Goal: Transaction & Acquisition: Obtain resource

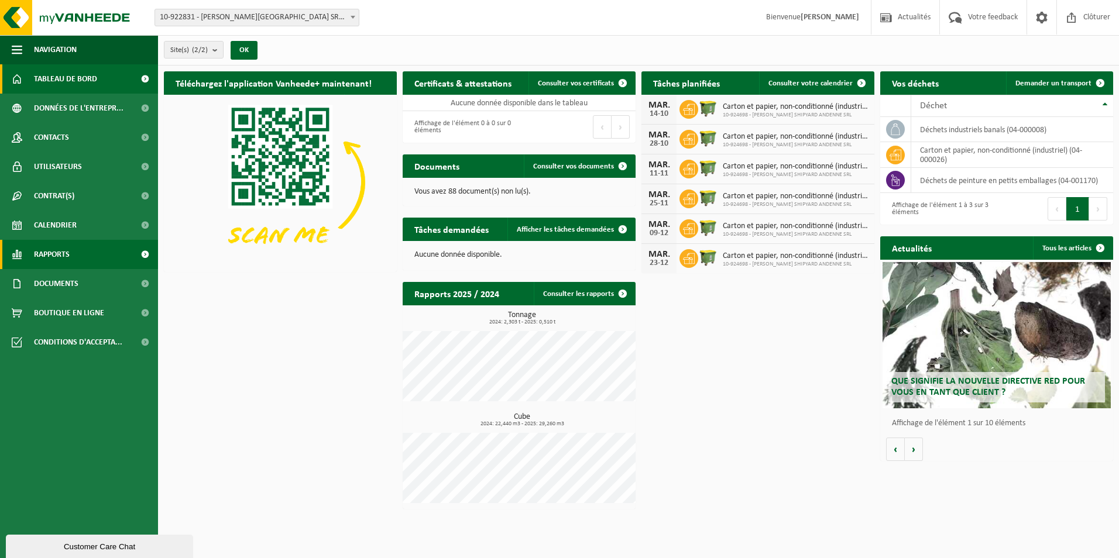
click at [67, 259] on span "Rapports" at bounding box center [52, 254] width 36 height 29
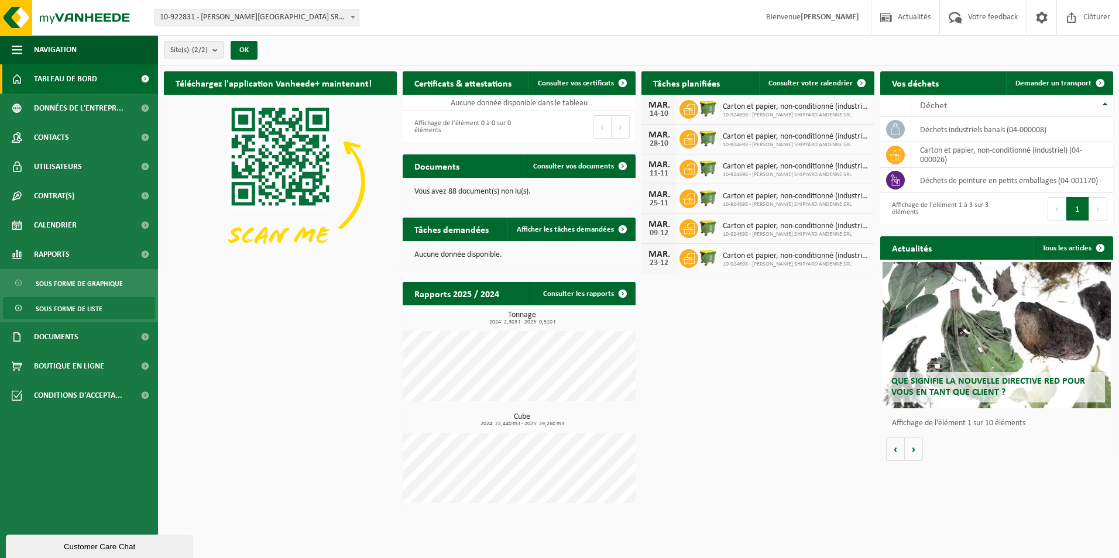
click at [85, 307] on span "Sous forme de liste" at bounding box center [69, 309] width 67 height 22
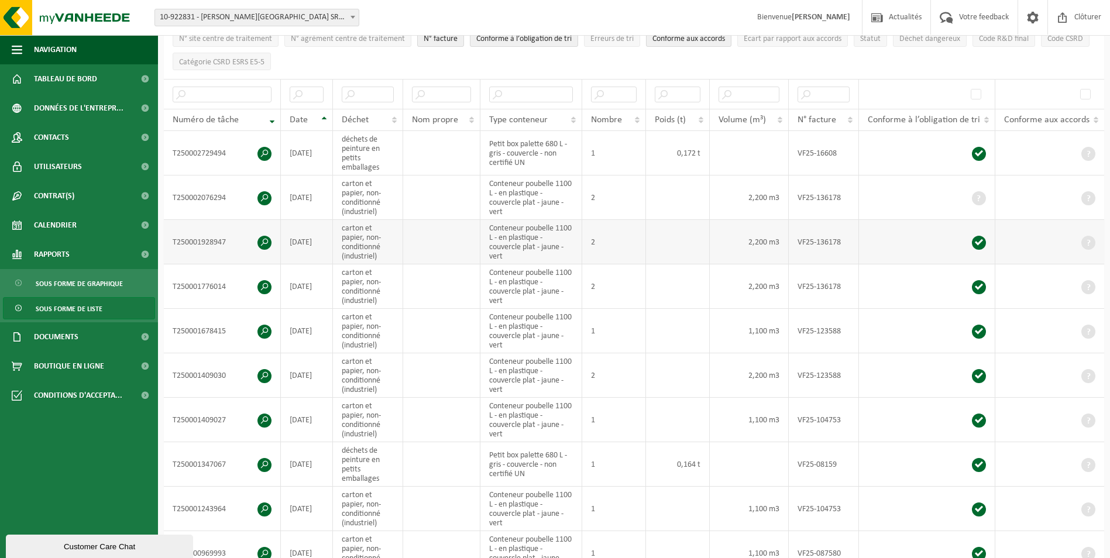
scroll to position [234, 0]
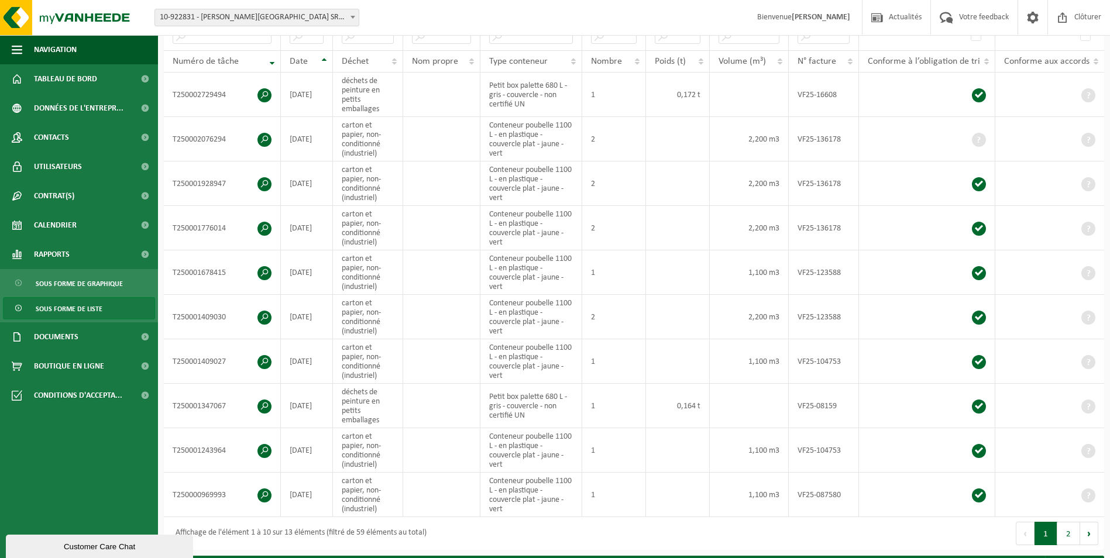
click at [347, 20] on span at bounding box center [353, 16] width 12 height 15
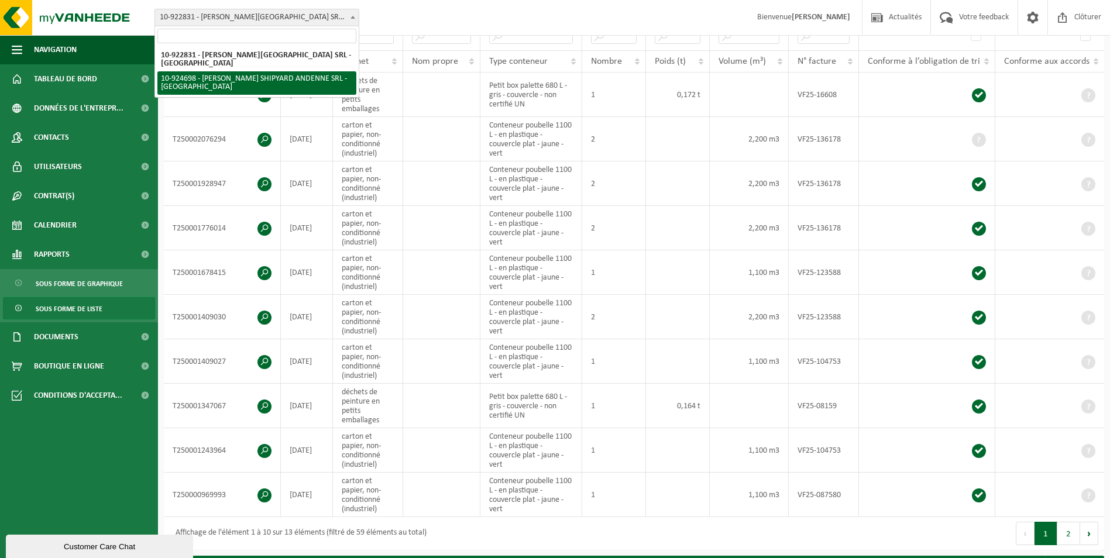
select select "131520"
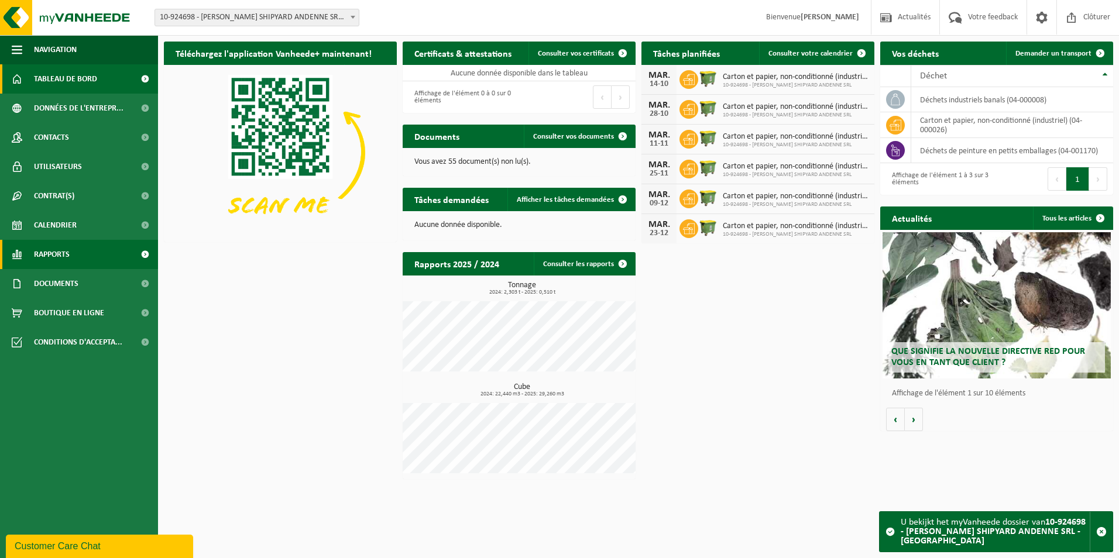
click at [81, 259] on link "Rapports" at bounding box center [79, 254] width 158 height 29
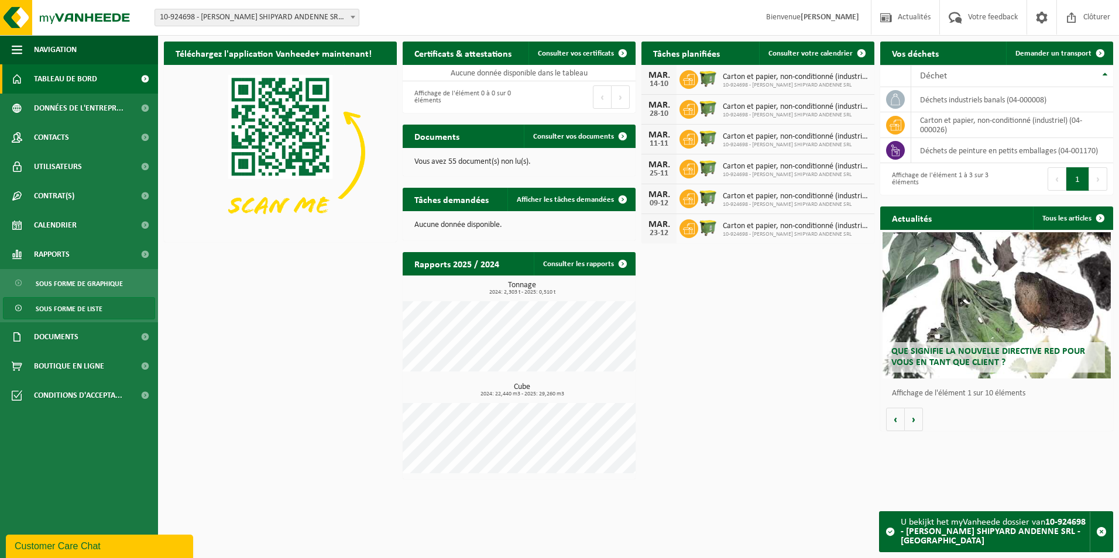
click at [105, 316] on link "Sous forme de liste" at bounding box center [79, 308] width 152 height 22
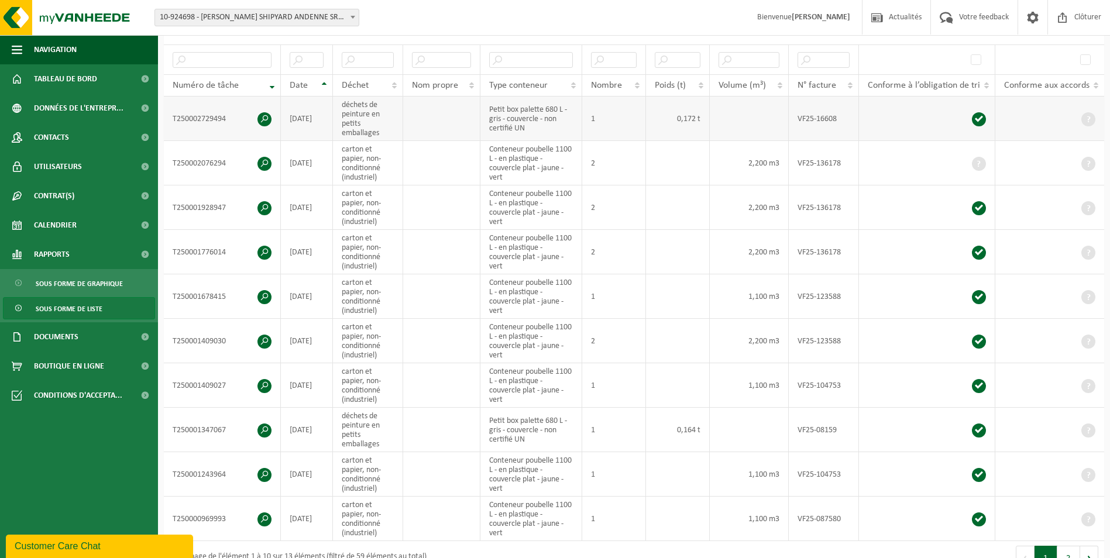
scroll to position [234, 0]
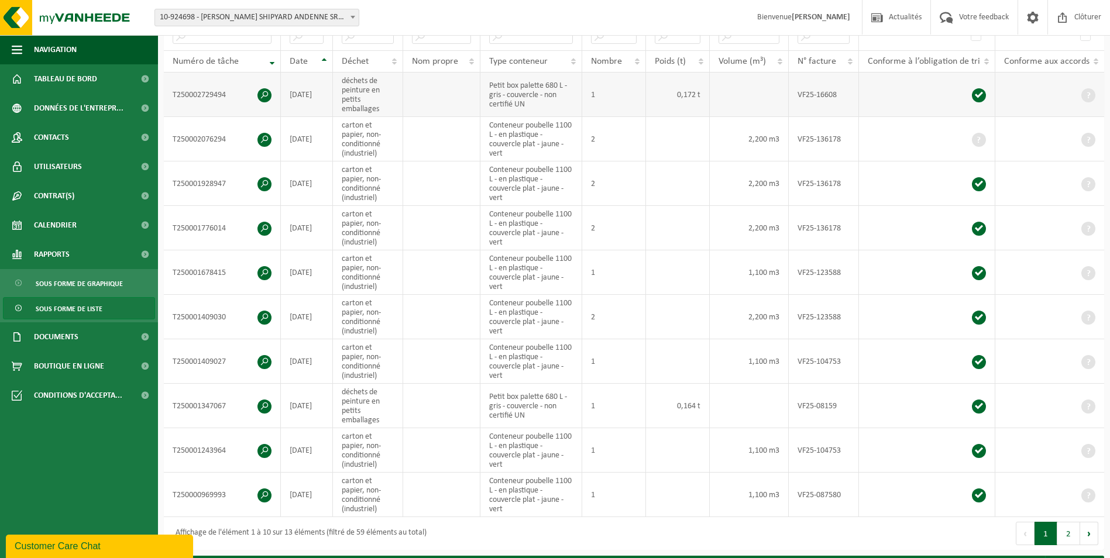
click at [264, 88] on span at bounding box center [265, 95] width 14 height 14
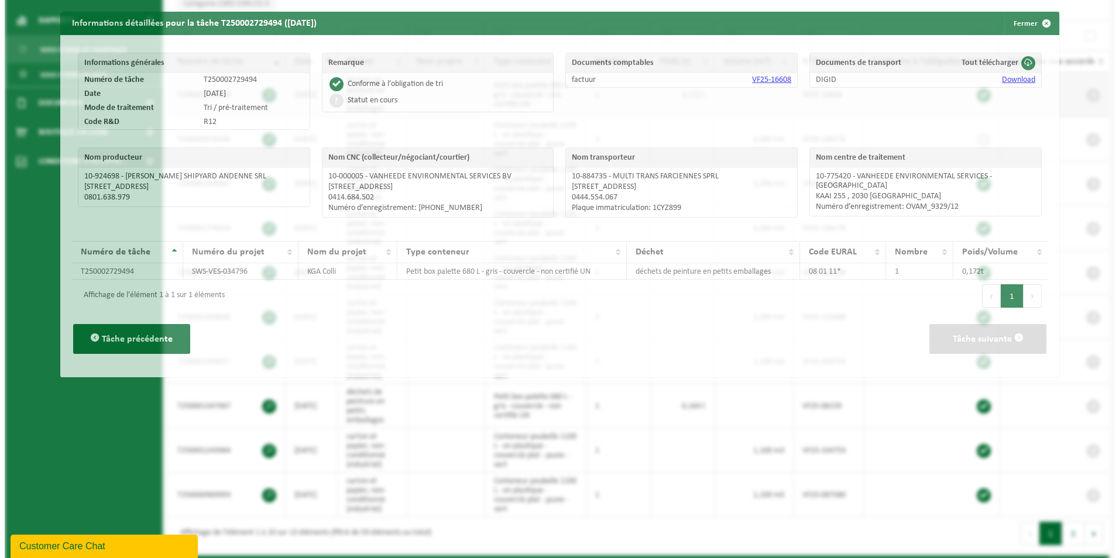
scroll to position [211, 0]
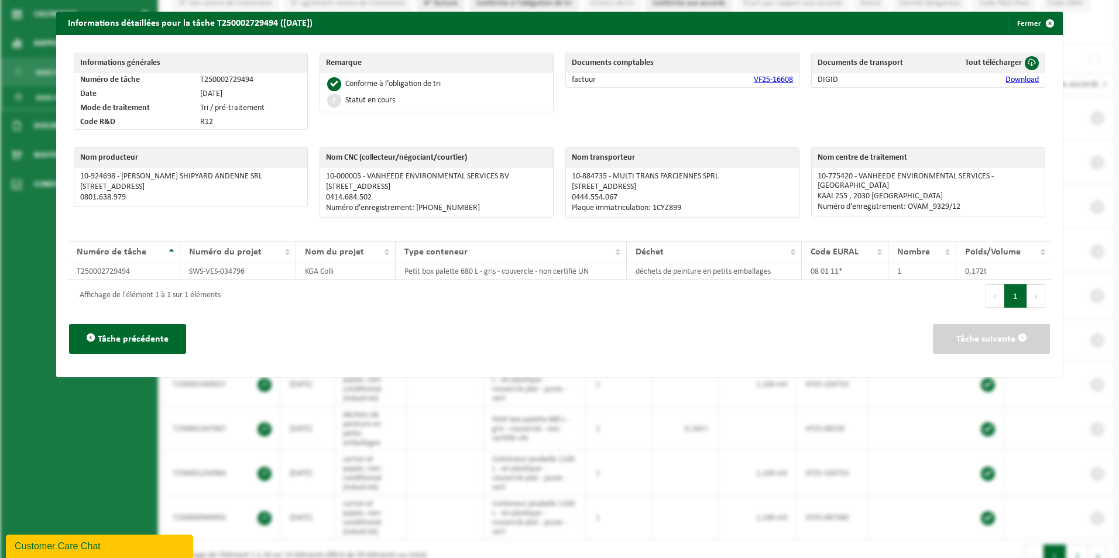
click at [1007, 77] on link "Download" at bounding box center [1022, 80] width 33 height 9
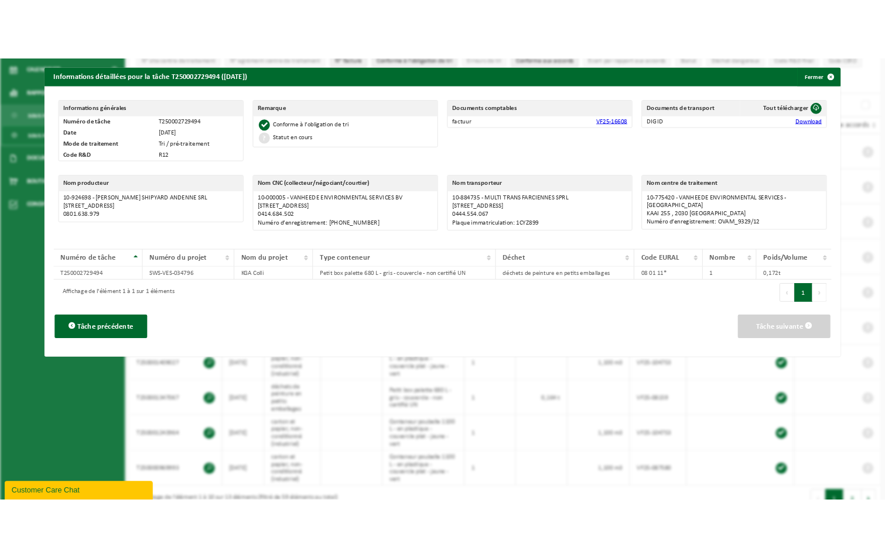
scroll to position [234, 0]
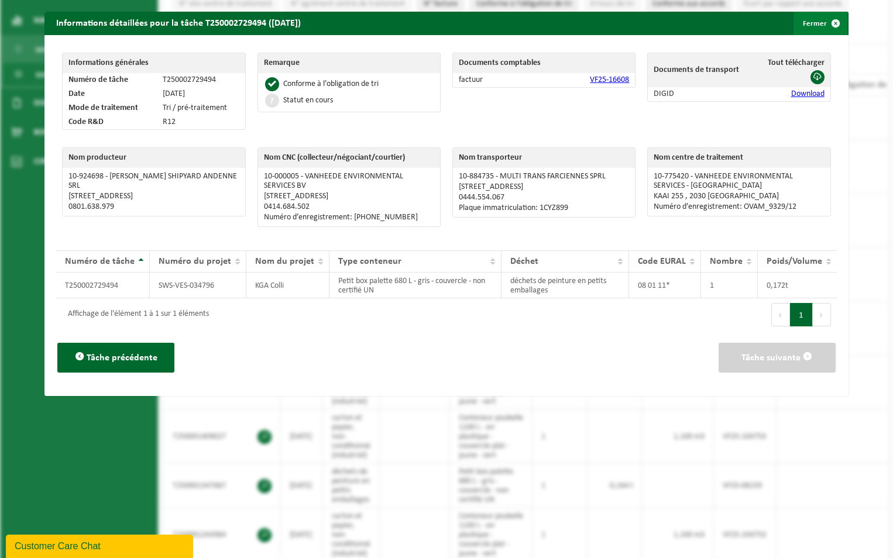
click at [827, 26] on span "button" at bounding box center [835, 23] width 23 height 23
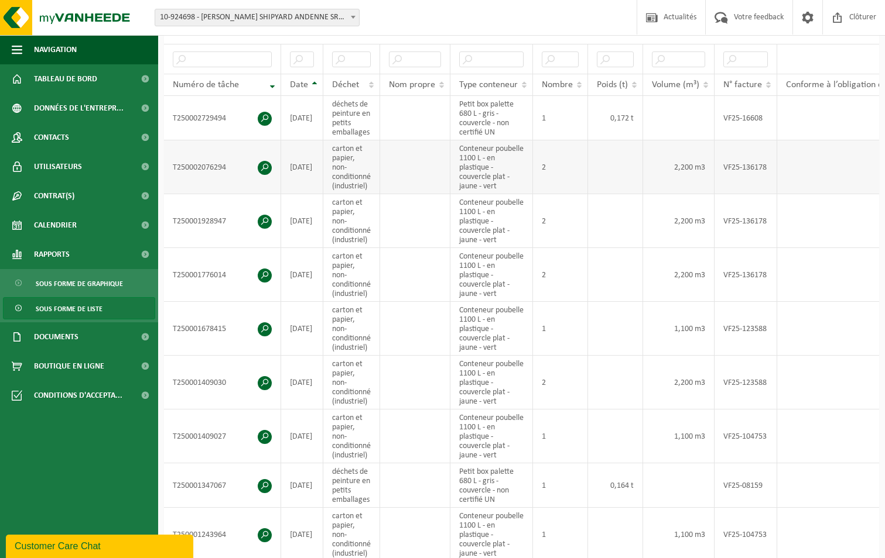
click at [266, 161] on span at bounding box center [265, 168] width 14 height 14
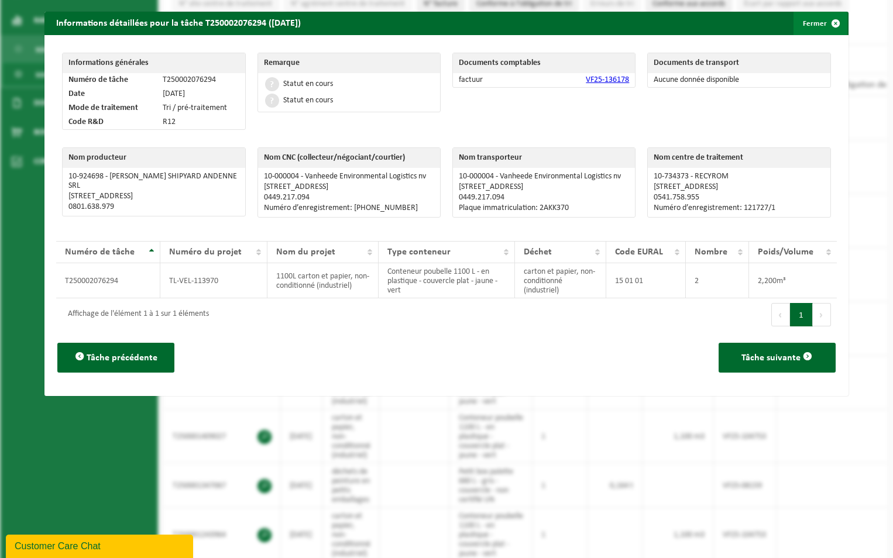
click at [825, 22] on span "button" at bounding box center [835, 23] width 23 height 23
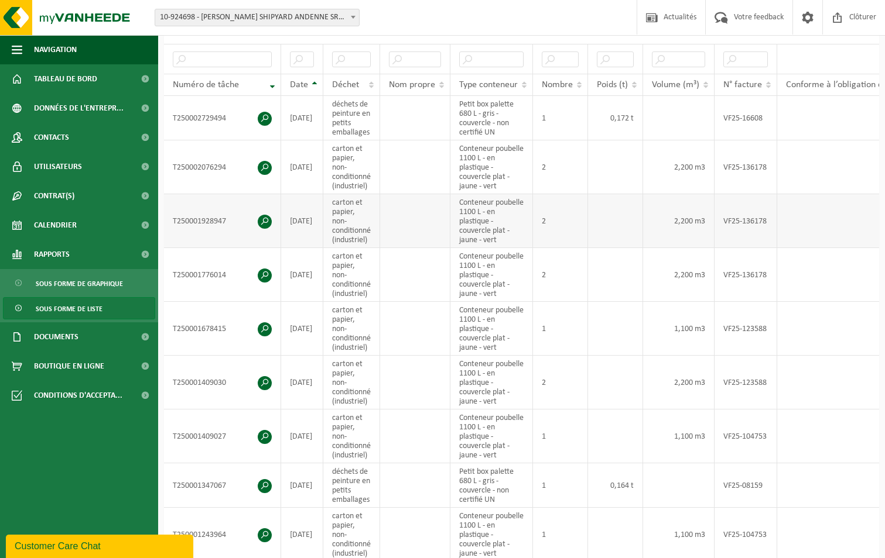
click at [258, 216] on span at bounding box center [265, 222] width 14 height 14
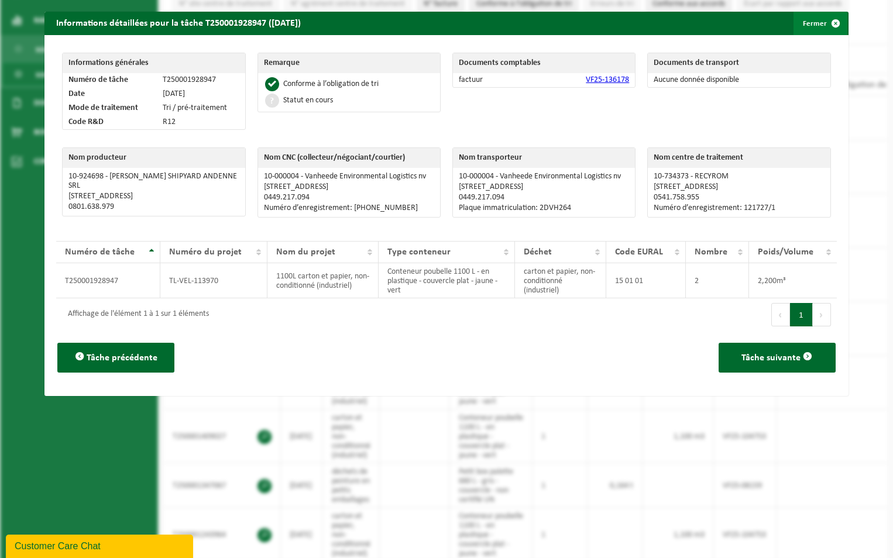
click at [824, 20] on span "button" at bounding box center [835, 23] width 23 height 23
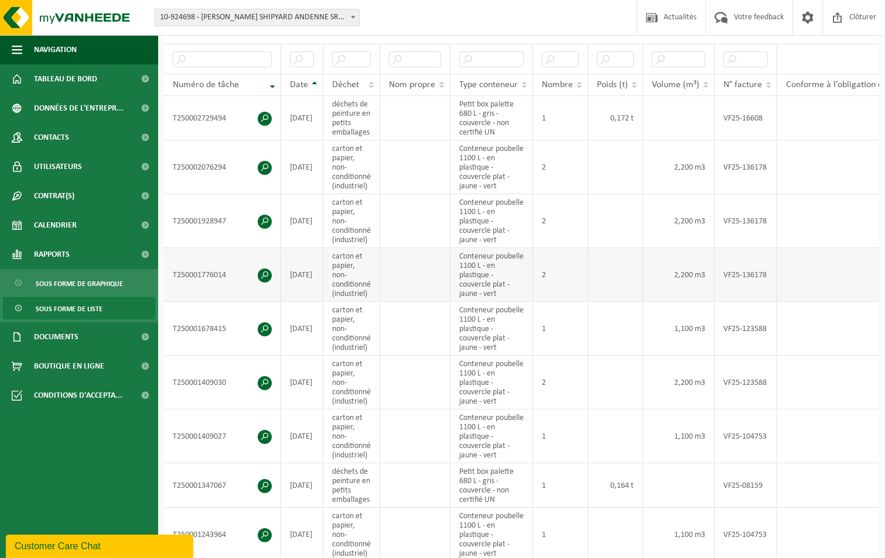
click at [258, 274] on span at bounding box center [265, 276] width 14 height 14
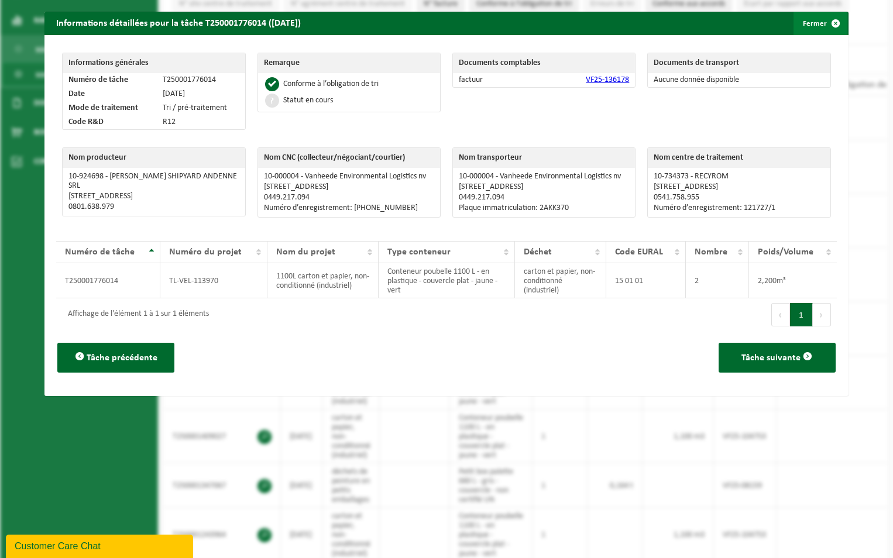
click at [824, 18] on span "button" at bounding box center [835, 23] width 23 height 23
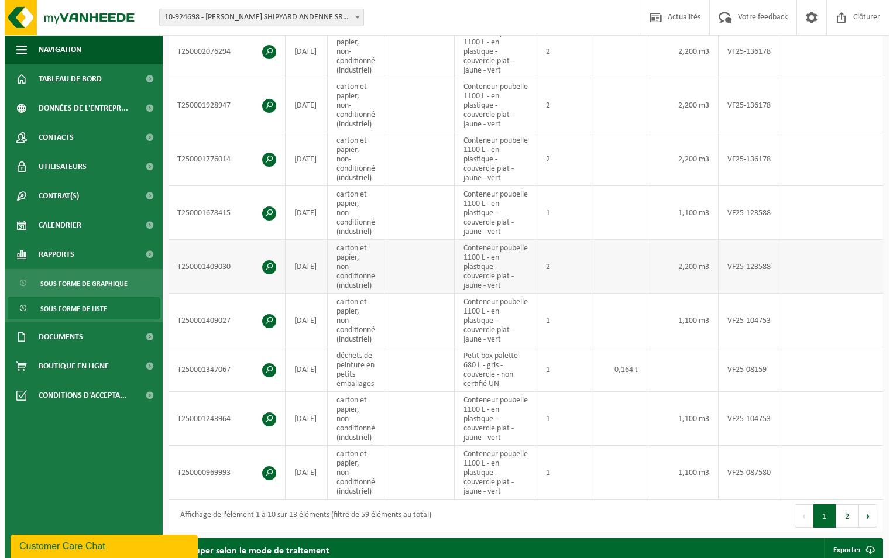
scroll to position [351, 0]
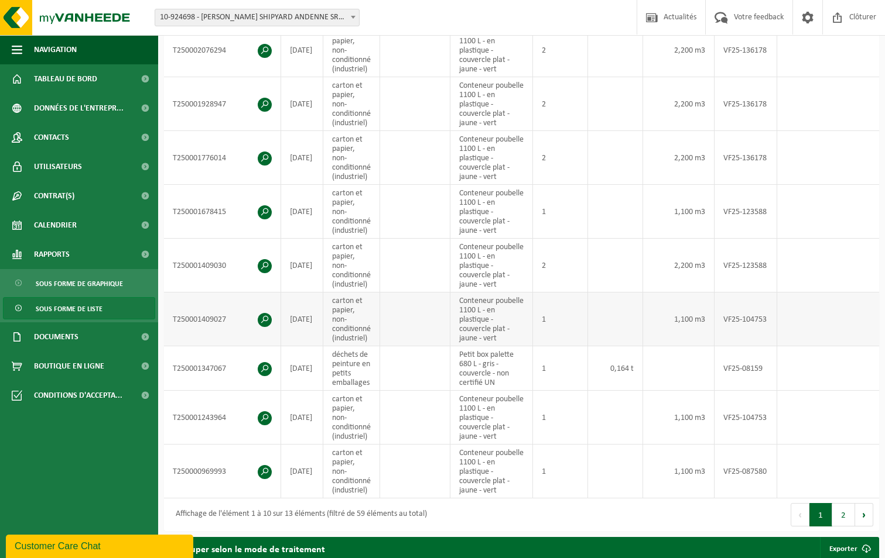
click at [267, 317] on span at bounding box center [265, 320] width 14 height 14
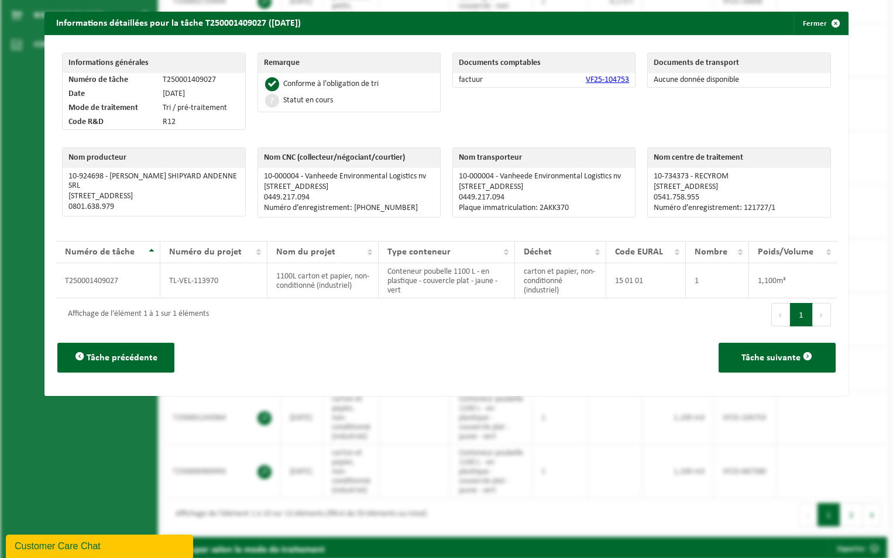
click at [597, 76] on link "VF25-104753" at bounding box center [607, 80] width 43 height 9
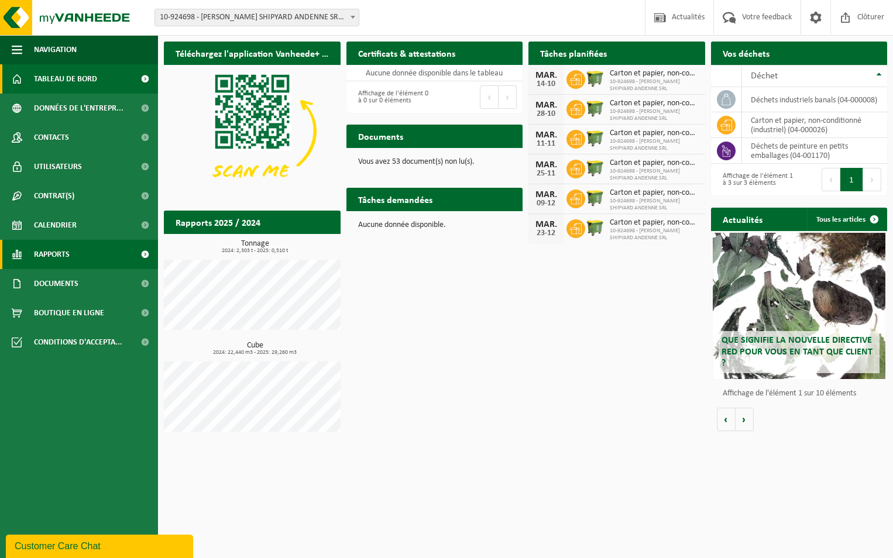
click at [76, 259] on link "Rapports" at bounding box center [79, 254] width 158 height 29
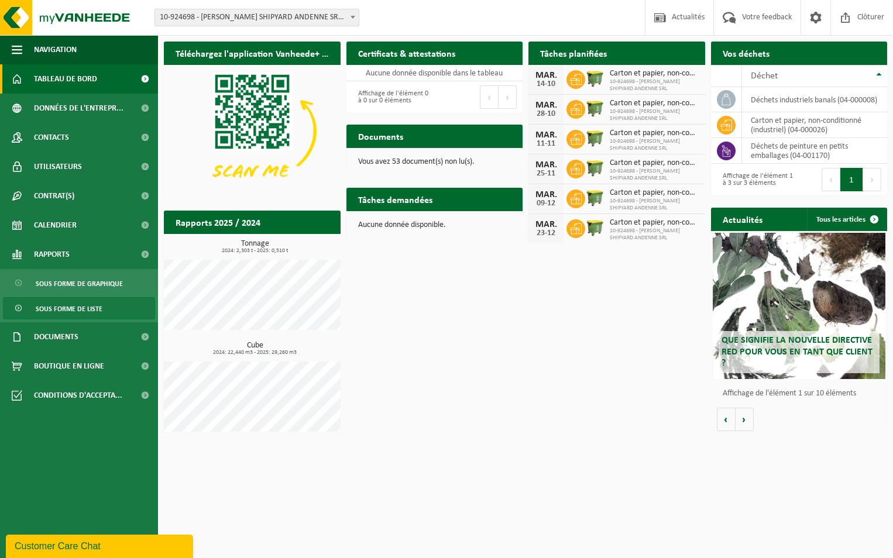
click at [96, 303] on span "Sous forme de liste" at bounding box center [69, 309] width 67 height 22
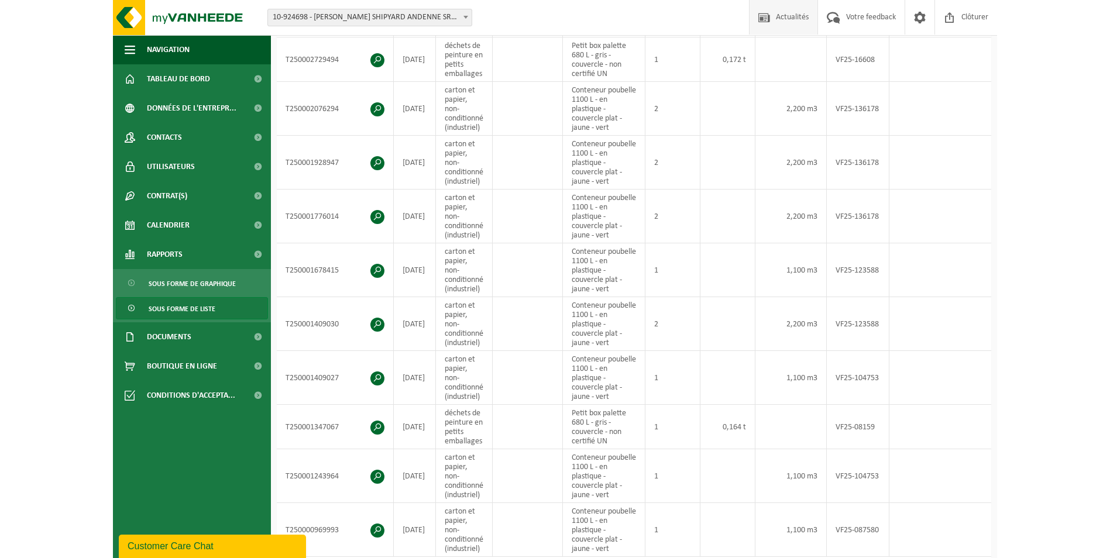
scroll to position [270, 0]
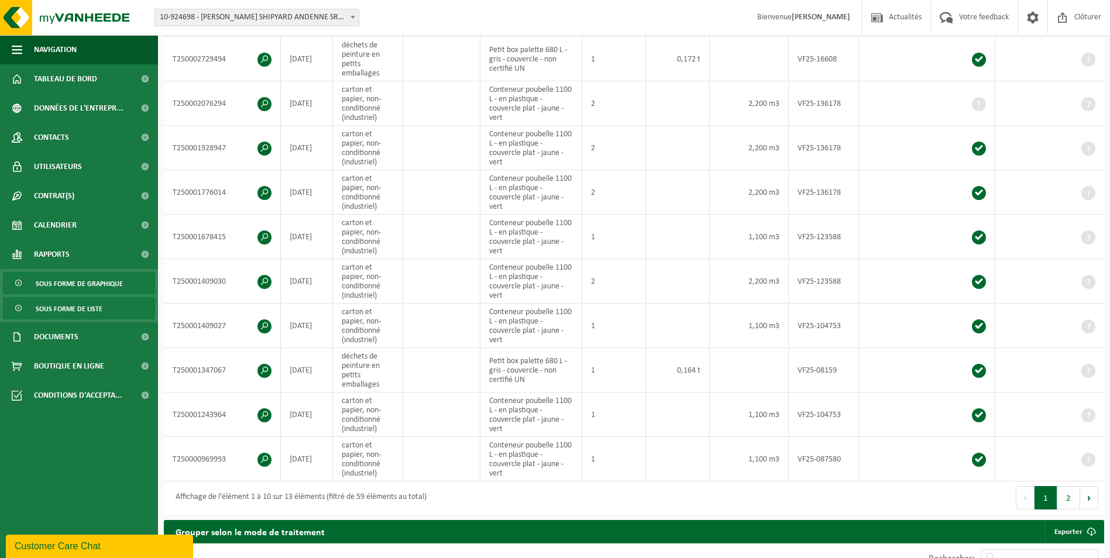
click at [102, 283] on span "Sous forme de graphique" at bounding box center [79, 284] width 87 height 22
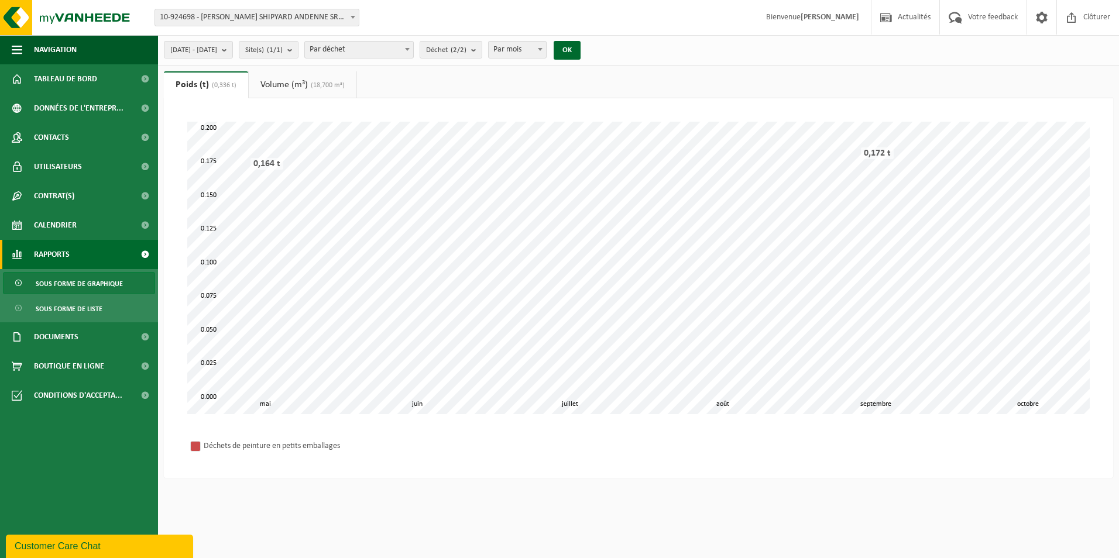
click at [74, 256] on link "Rapports" at bounding box center [79, 254] width 158 height 29
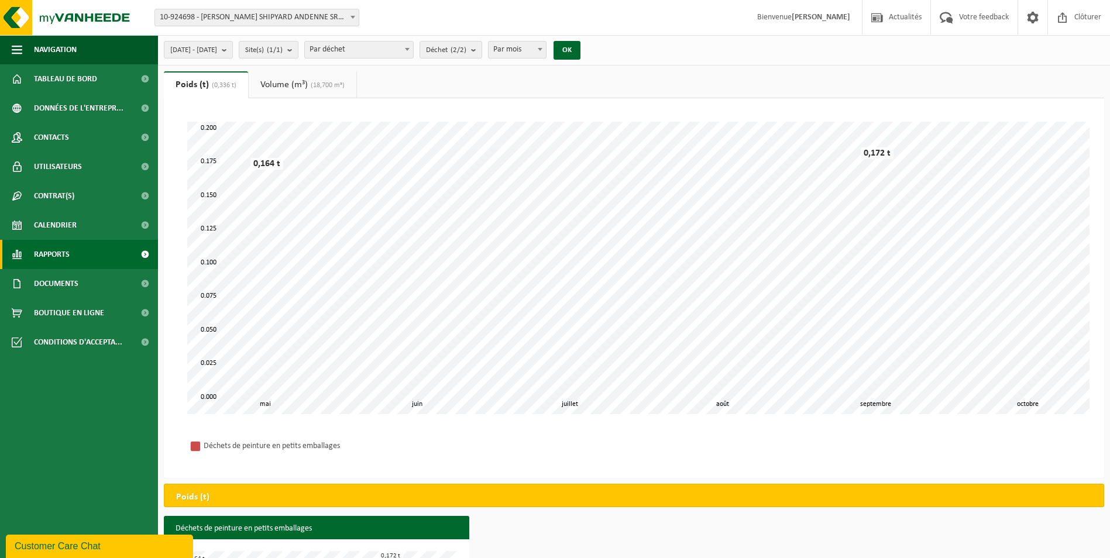
click at [47, 257] on span "Rapports" at bounding box center [52, 254] width 36 height 29
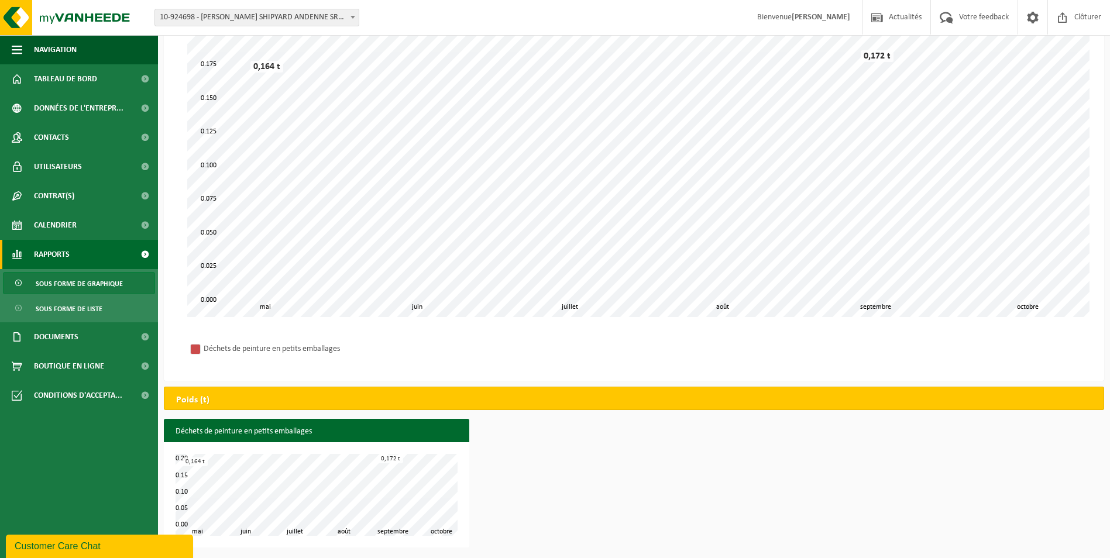
scroll to position [98, 0]
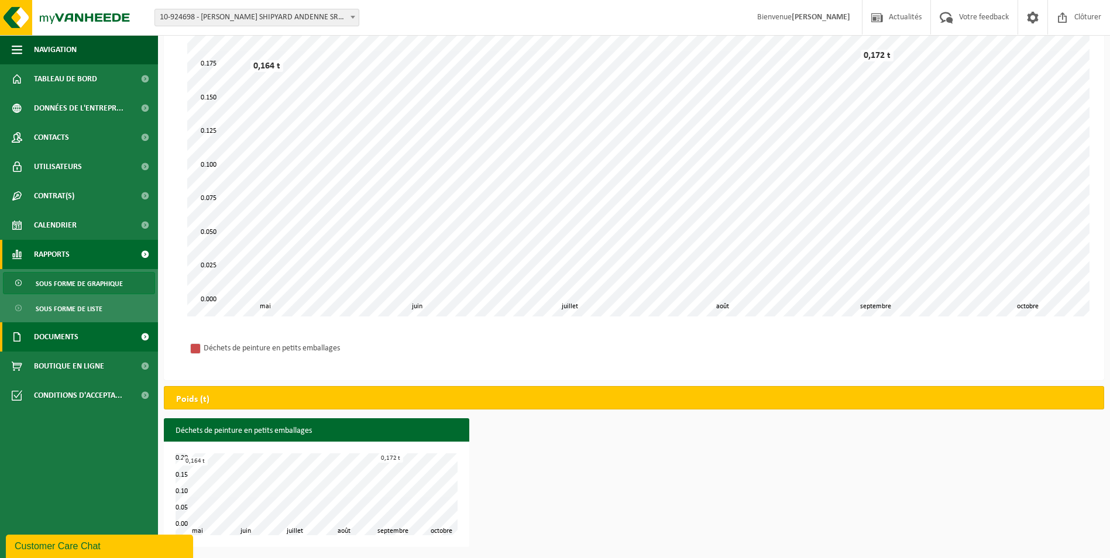
click at [85, 338] on link "Documents" at bounding box center [79, 337] width 158 height 29
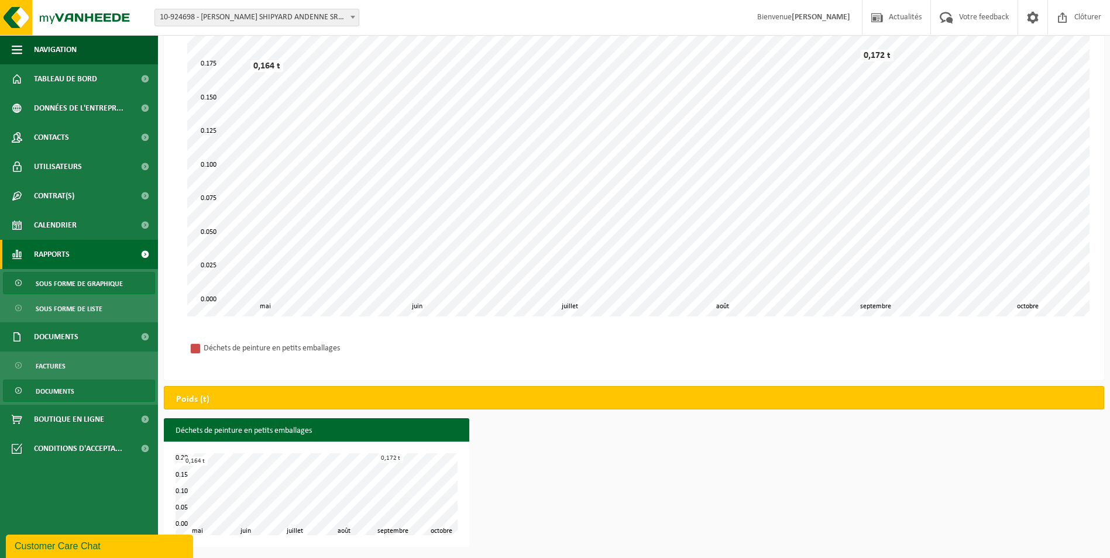
click at [73, 388] on span "Documents" at bounding box center [55, 392] width 39 height 22
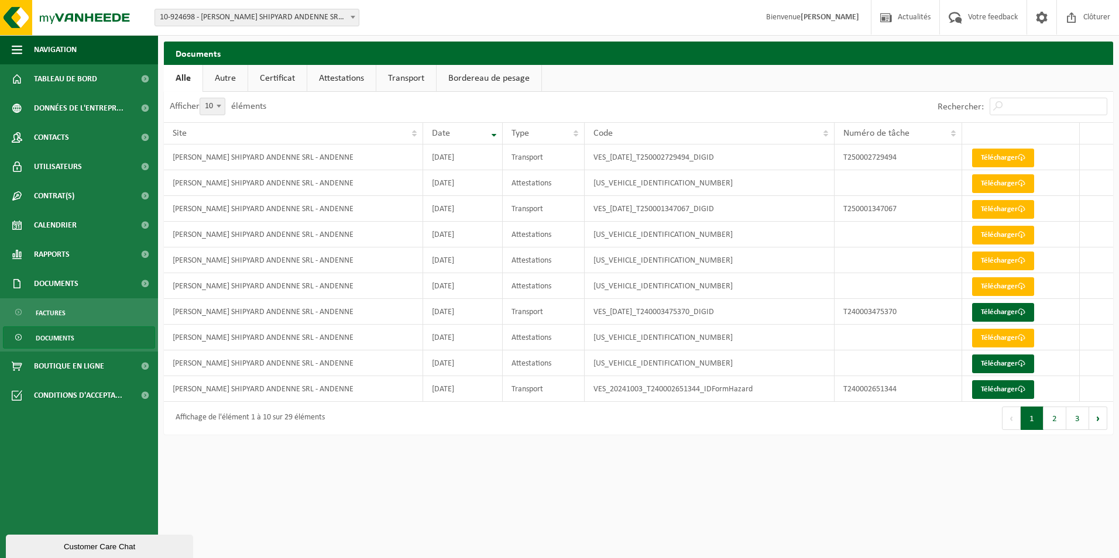
click at [352, 69] on link "Attestations" at bounding box center [341, 78] width 68 height 27
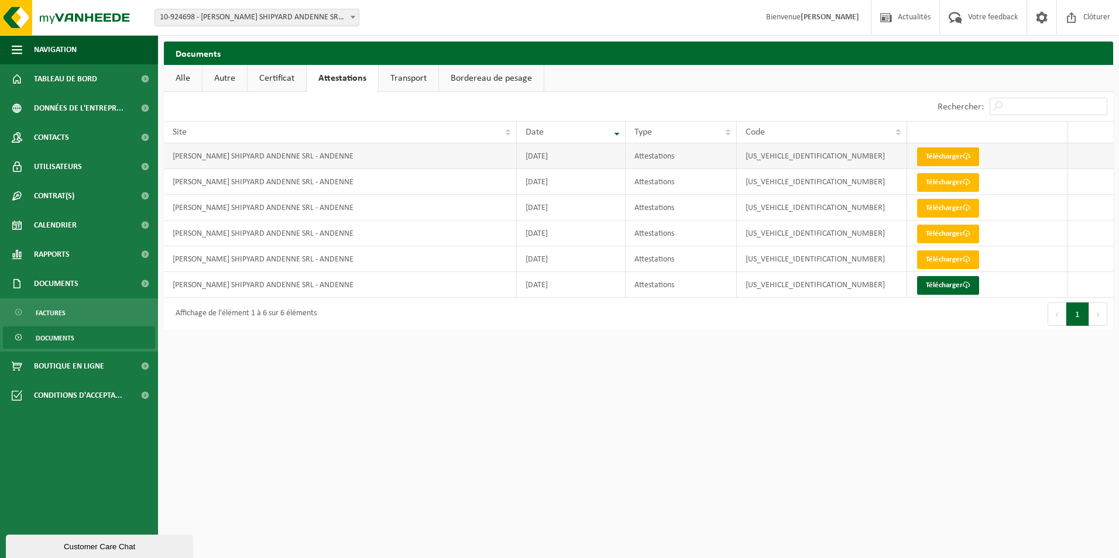
click at [950, 159] on link "Télécharger" at bounding box center [948, 157] width 62 height 19
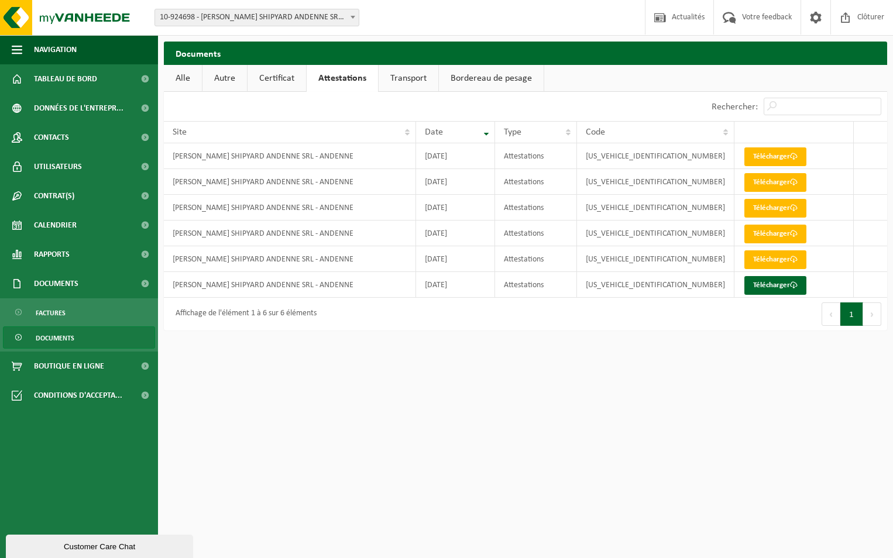
click at [413, 84] on link "Transport" at bounding box center [409, 78] width 60 height 27
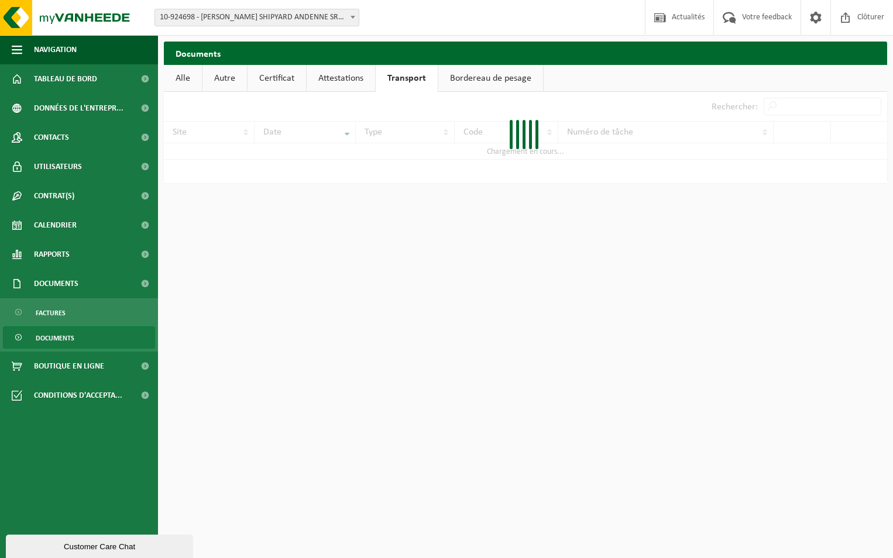
click at [491, 81] on link "Bordereau de pesage" at bounding box center [490, 78] width 105 height 27
click at [276, 73] on link "Certificat" at bounding box center [277, 78] width 59 height 27
click at [228, 77] on link "Autre" at bounding box center [225, 78] width 44 height 27
click at [177, 81] on link "Alle" at bounding box center [183, 78] width 38 height 27
